Goal: Information Seeking & Learning: Learn about a topic

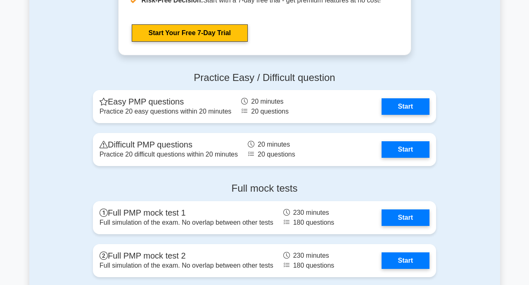
scroll to position [2243, 0]
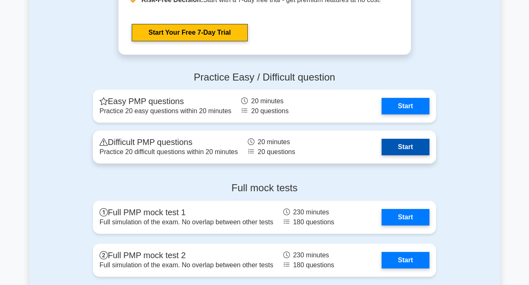
click at [414, 148] on link "Start" at bounding box center [406, 147] width 48 height 17
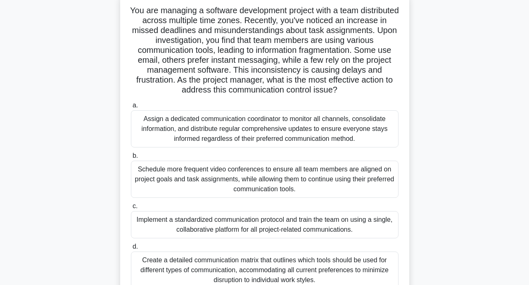
scroll to position [35, 0]
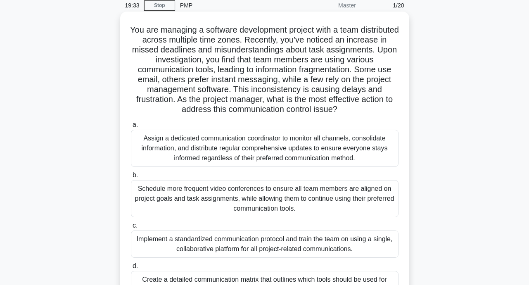
drag, startPoint x: 280, startPoint y: 150, endPoint x: 200, endPoint y: 146, distance: 79.4
click at [200, 146] on div "Assign a dedicated communication coordinator to monitor all channels, consolida…" at bounding box center [265, 148] width 268 height 37
click at [131, 128] on input "a. Assign a dedicated communication coordinator to monitor all channels, consol…" at bounding box center [131, 124] width 0 height 5
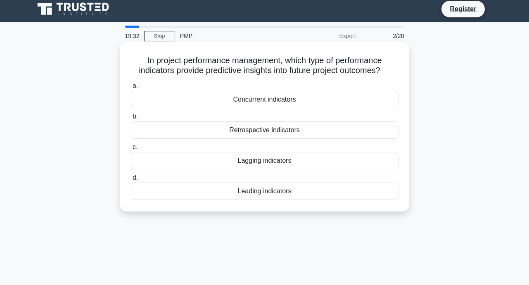
scroll to position [0, 0]
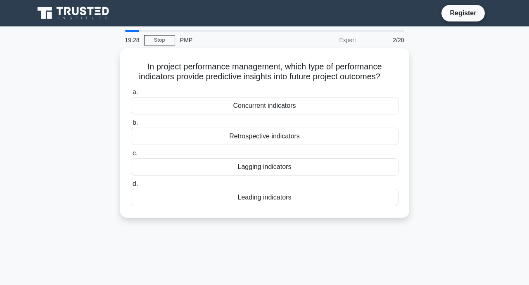
drag, startPoint x: 265, startPoint y: 98, endPoint x: 427, endPoint y: 114, distance: 163.1
click at [427, 114] on div "In project performance management, which type of performance indicators provide…" at bounding box center [264, 137] width 471 height 179
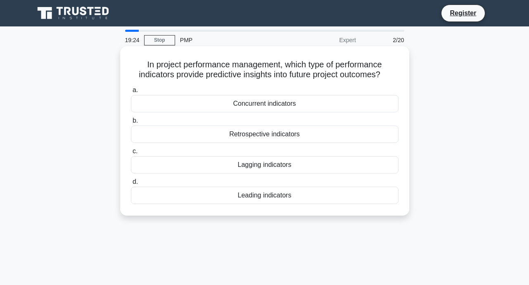
click at [317, 107] on div "Concurrent indicators" at bounding box center [265, 103] width 268 height 17
click at [131, 93] on input "a. Concurrent indicators" at bounding box center [131, 90] width 0 height 5
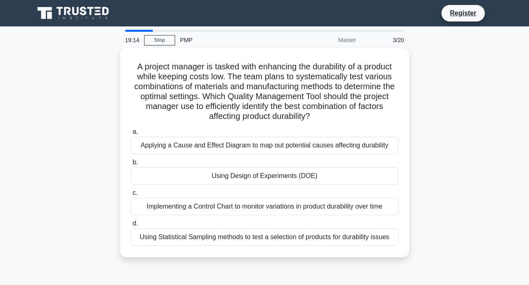
click at [161, 46] on div "19:14 Stop PMP Master 3/20" at bounding box center [264, 40] width 289 height 17
click at [152, 39] on link "Stop" at bounding box center [159, 40] width 31 height 10
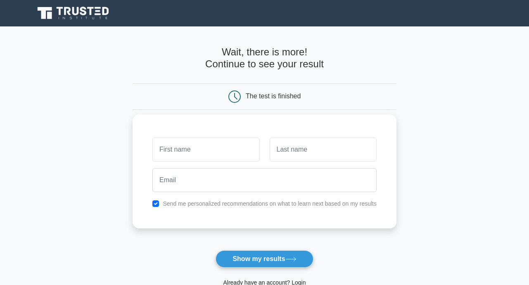
click at [207, 141] on input "text" at bounding box center [205, 150] width 107 height 24
type input "[PERSON_NAME]"
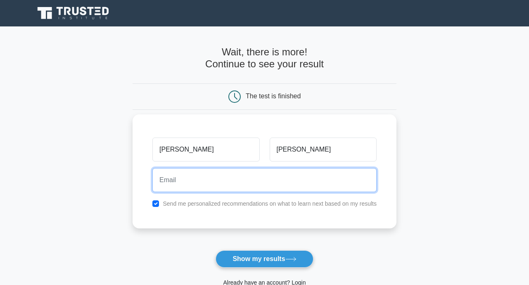
type input "[EMAIL_ADDRESS][DOMAIN_NAME]"
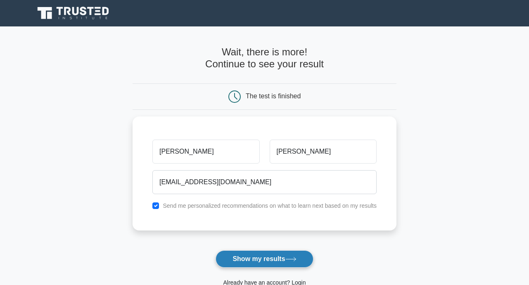
click at [264, 257] on button "Show my results" at bounding box center [265, 258] width 98 height 17
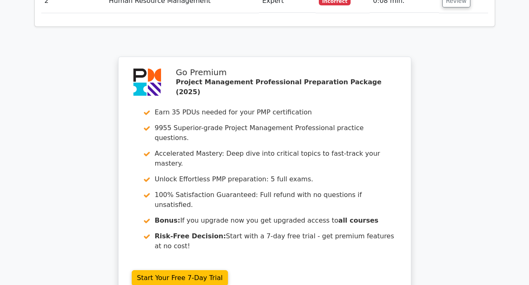
scroll to position [1445, 0]
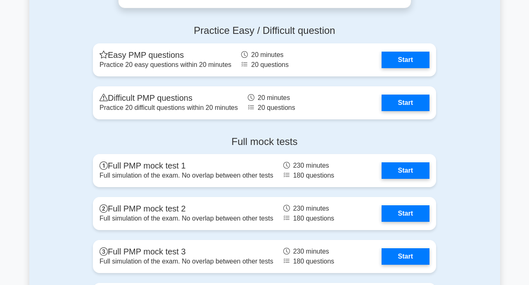
scroll to position [2460, 0]
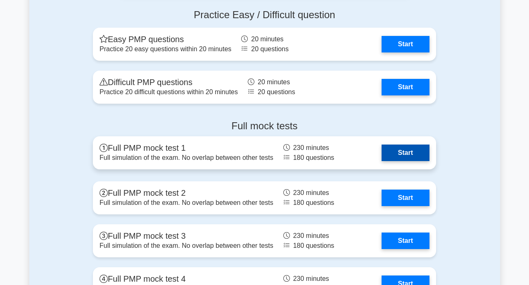
click at [400, 152] on link "Start" at bounding box center [406, 153] width 48 height 17
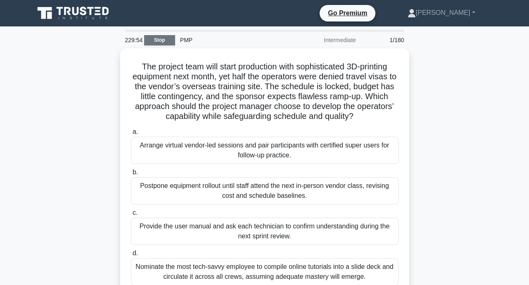
click at [152, 40] on link "Stop" at bounding box center [159, 40] width 31 height 10
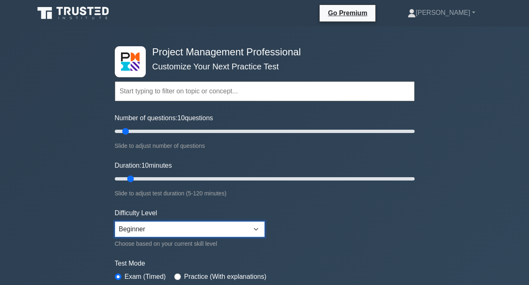
click at [257, 228] on select "Beginner Intermediate Expert" at bounding box center [190, 229] width 150 height 16
select select "expert"
click at [115, 221] on select "Beginner Intermediate Expert" at bounding box center [190, 229] width 150 height 16
click at [276, 95] on input "text" at bounding box center [265, 91] width 300 height 20
click at [242, 92] on input "text" at bounding box center [265, 91] width 300 height 20
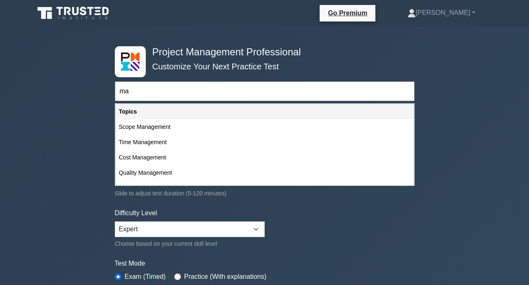
type input "m"
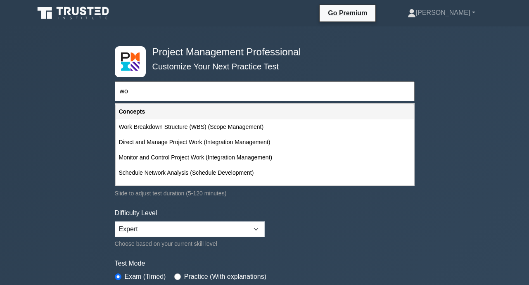
type input "w"
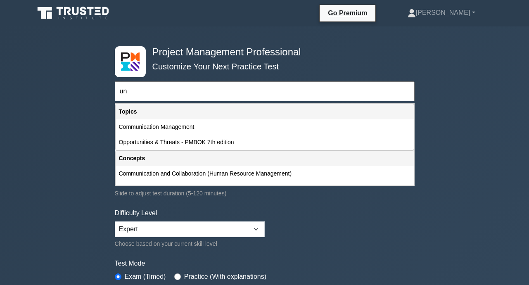
type input "u"
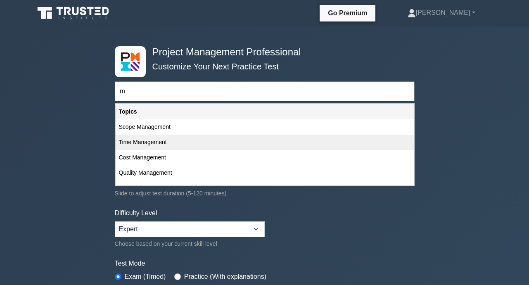
click at [163, 148] on div "Time Management" at bounding box center [265, 142] width 298 height 15
type input "Time Management"
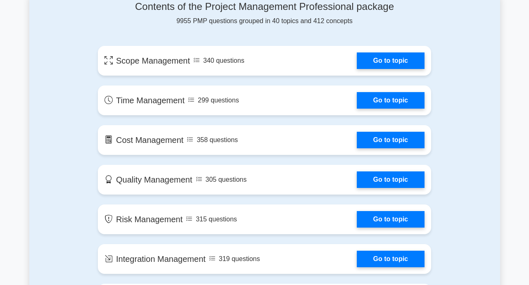
scroll to position [577, 0]
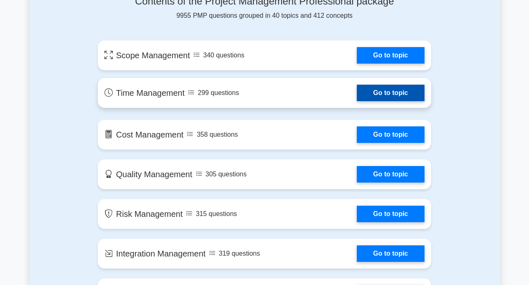
click at [397, 96] on link "Go to topic" at bounding box center [391, 93] width 68 height 17
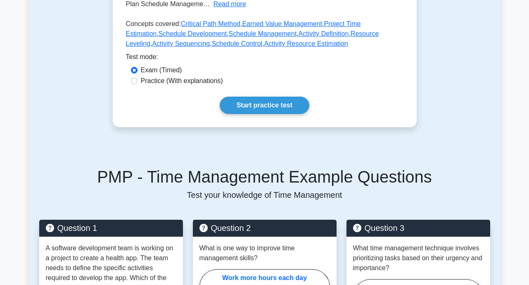
scroll to position [227, 0]
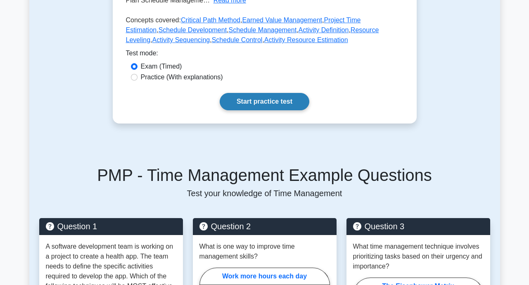
click at [265, 104] on link "Start practice test" at bounding box center [265, 101] width 90 height 17
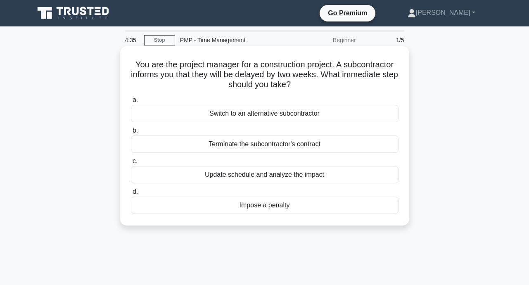
click at [295, 177] on div "Update schedule and analyze the impact" at bounding box center [265, 174] width 268 height 17
click at [131, 164] on input "c. Update schedule and analyze the impact" at bounding box center [131, 161] width 0 height 5
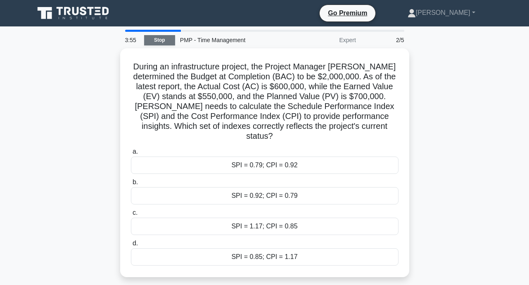
click at [155, 39] on link "Stop" at bounding box center [159, 40] width 31 height 10
